Goal: Navigation & Orientation: Go to known website

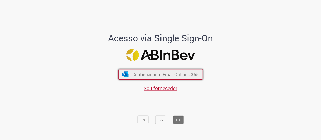
click at [153, 77] on button "Continuar com Email Outlook 365" at bounding box center [160, 74] width 84 height 11
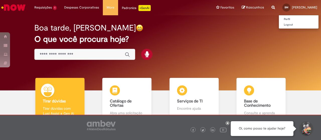
click at [298, 9] on span "Bruno Marinho" at bounding box center [304, 7] width 25 height 4
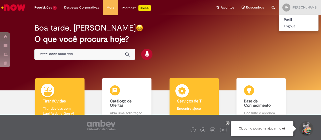
click at [181, 98] on img at bounding box center [181, 91] width 15 height 15
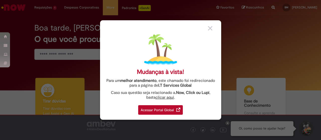
click at [171, 108] on div "Acessar Portal Global" at bounding box center [160, 110] width 45 height 10
